Goal: Transaction & Acquisition: Register for event/course

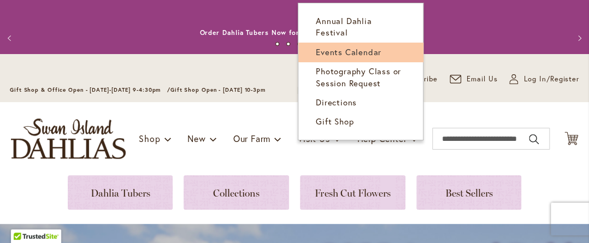
click at [359, 53] on span "Events Calendar" at bounding box center [349, 51] width 66 height 11
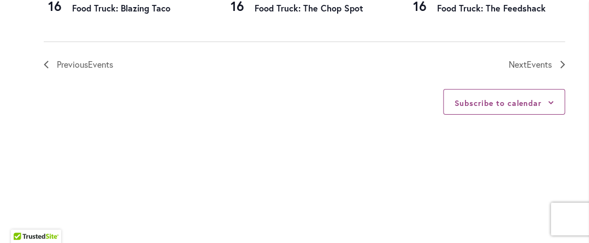
scroll to position [1507, 0]
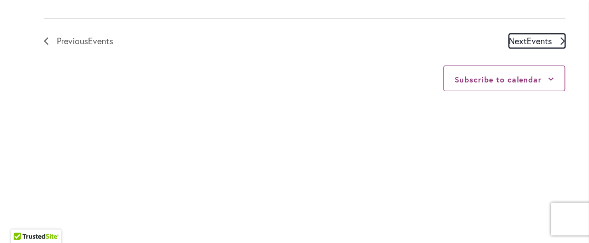
click at [512, 48] on span "Next Events" at bounding box center [529, 41] width 43 height 14
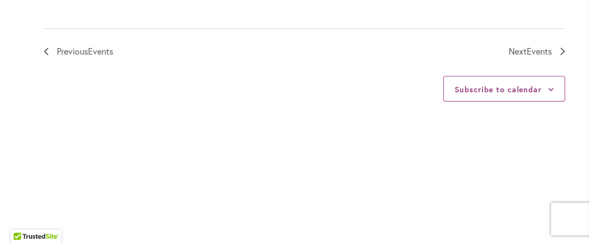
scroll to position [1502, 0]
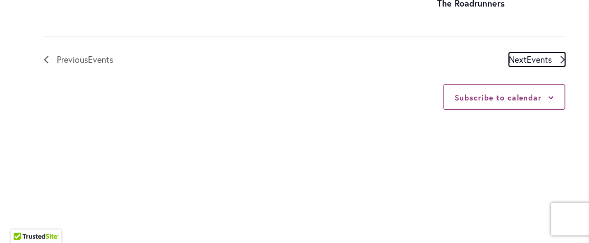
click at [522, 67] on span "Next Events" at bounding box center [529, 59] width 43 height 14
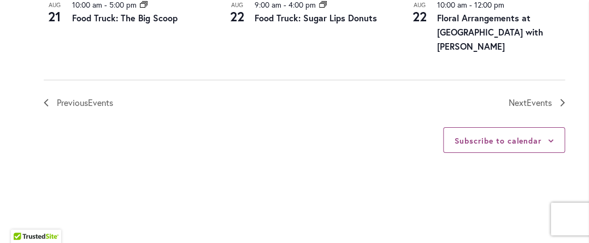
scroll to position [1503, 0]
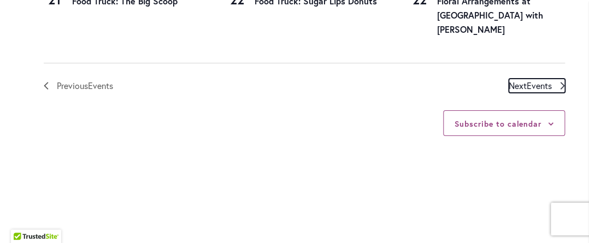
click at [539, 91] on span "Events" at bounding box center [538, 85] width 25 height 11
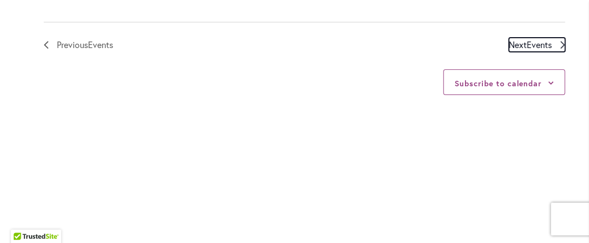
click at [543, 50] on span "Events" at bounding box center [538, 44] width 25 height 11
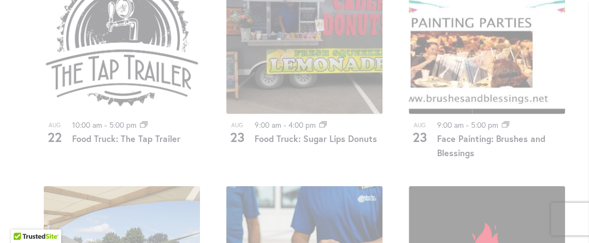
scroll to position [550, 0]
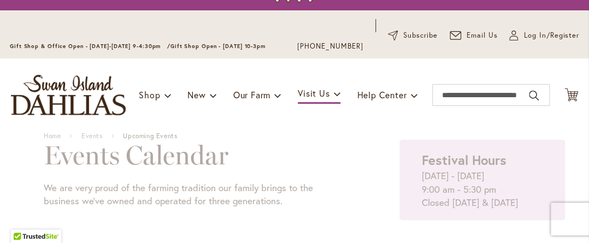
scroll to position [55, 0]
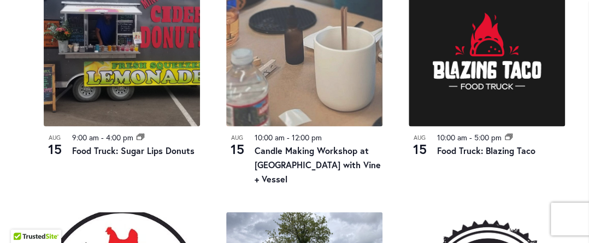
scroll to position [550, 0]
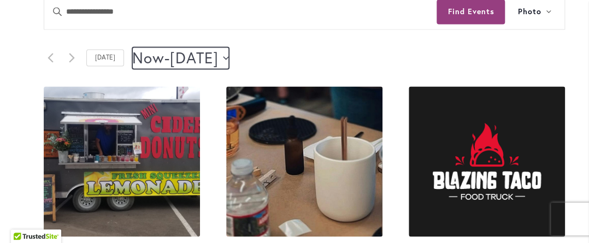
click at [229, 69] on button "Now Now - 8/16/2025 August 16" at bounding box center [180, 58] width 97 height 22
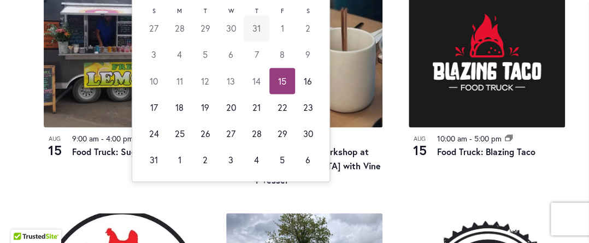
scroll to position [661, 0]
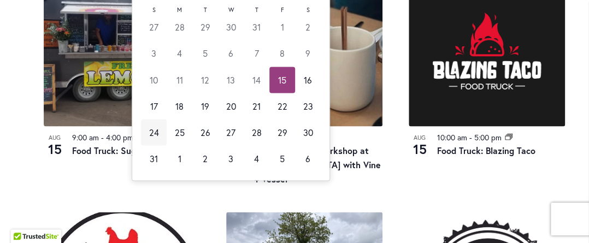
click at [150, 145] on td "24" at bounding box center [154, 132] width 26 height 26
type input "*********"
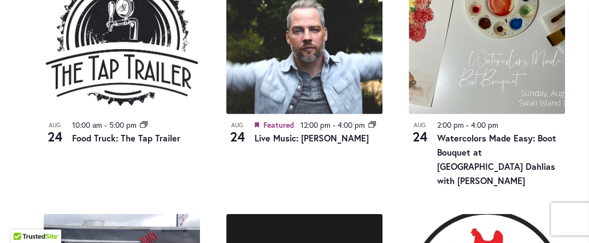
scroll to position [1142, 0]
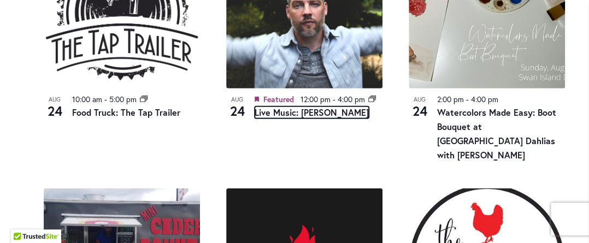
click at [303, 119] on link "Live Music: Tyler Stenson" at bounding box center [311, 112] width 114 height 12
